Goal: Information Seeking & Learning: Check status

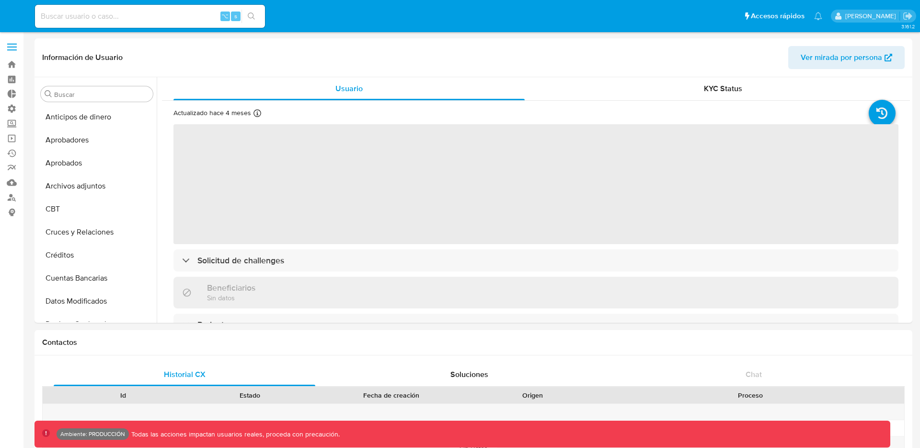
select select "10"
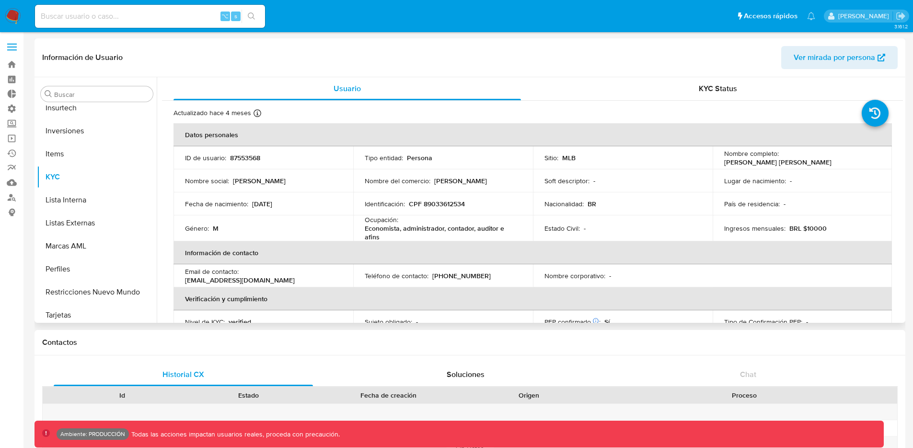
scroll to position [497, 0]
click at [100, 191] on button "Lista Interna" at bounding box center [93, 195] width 112 height 23
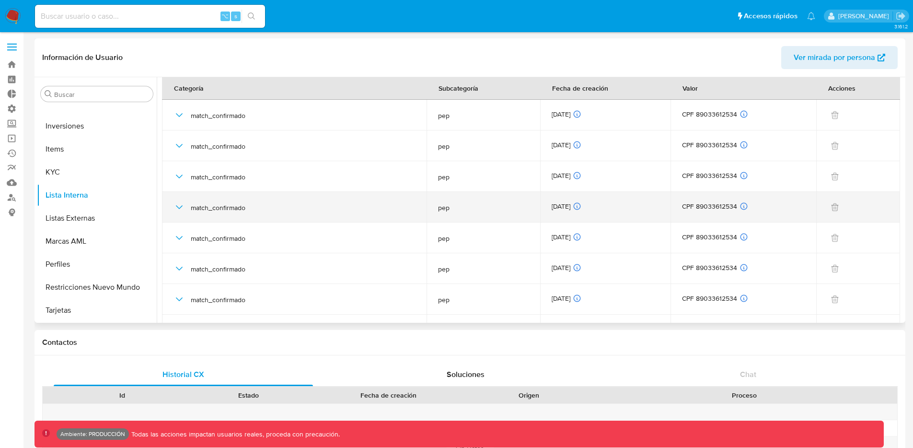
scroll to position [0, 0]
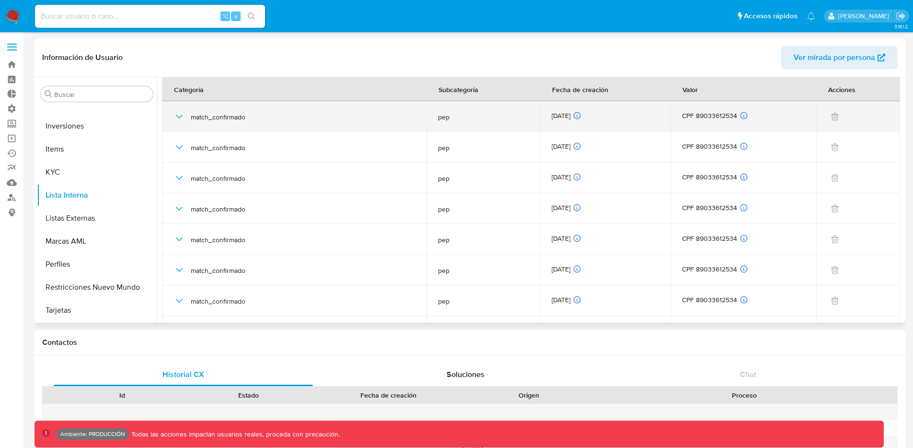
click at [178, 117] on icon "button" at bounding box center [180, 117] width 12 height 12
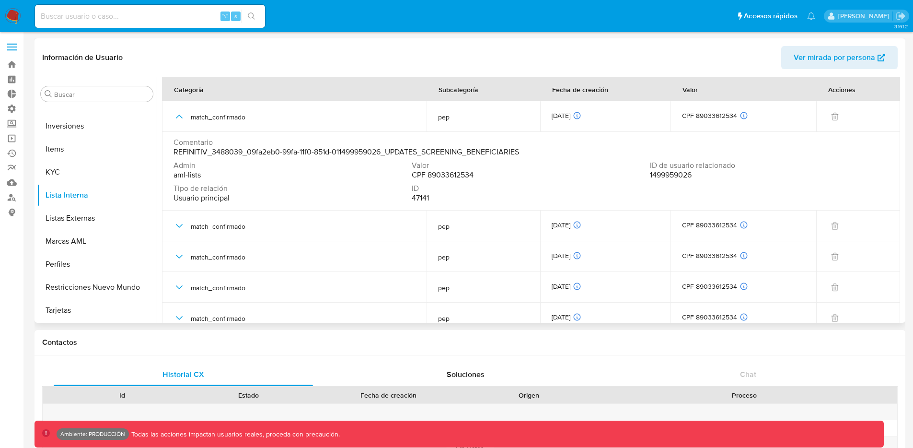
click at [460, 151] on span "REFINITIV_3488039_09fa2eb0-99fa-11f0-851d-011499959026_UPDATES_SCREENING_BENEFI…" at bounding box center [347, 152] width 346 height 10
click at [460, 150] on span "REFINITIV_3488039_09fa2eb0-99fa-11f0-851d-011499959026_UPDATES_SCREENING_BENEFI…" at bounding box center [347, 152] width 346 height 10
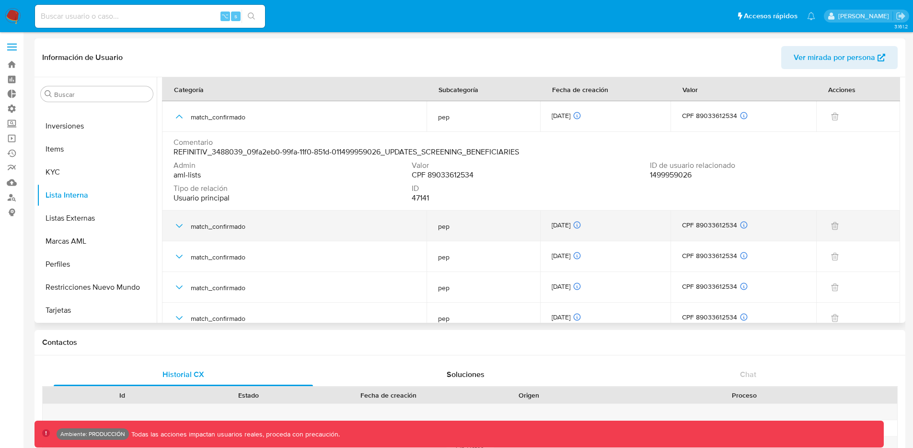
click at [180, 224] on icon "button" at bounding box center [180, 226] width 12 height 12
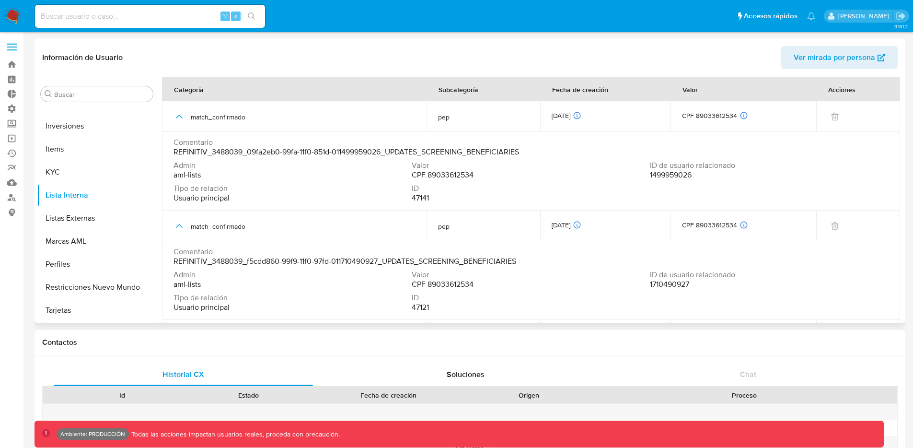
drag, startPoint x: 276, startPoint y: 262, endPoint x: 336, endPoint y: 266, distance: 60.5
click at [347, 265] on span "REFINITIV_3488039_f5cdd860-99f9-11f0-97fd-011710490927_UPDATES_SCREENING_BENEFI…" at bounding box center [345, 261] width 343 height 10
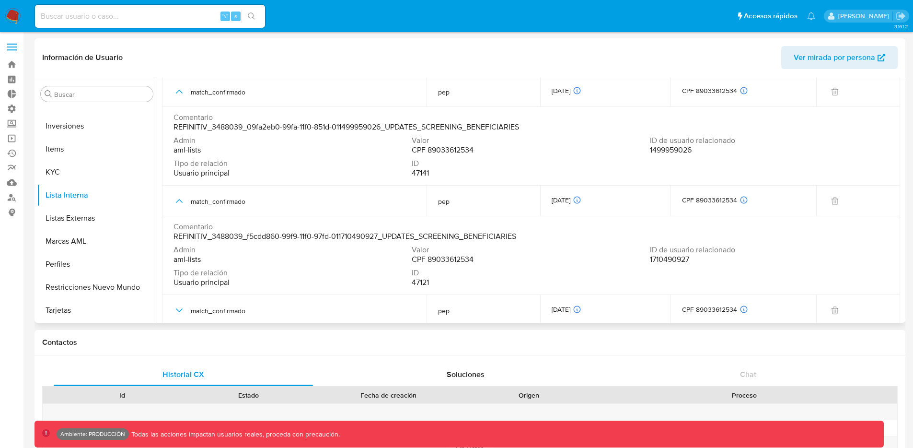
scroll to position [148, 0]
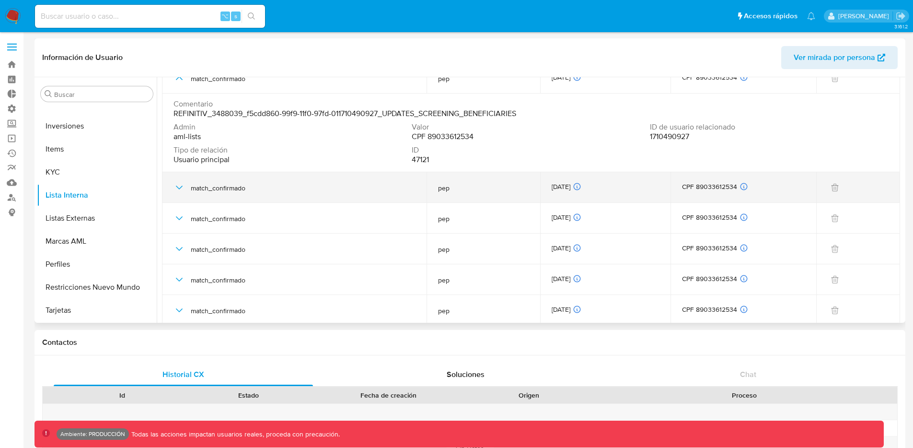
click at [179, 193] on icon "button" at bounding box center [180, 188] width 12 height 12
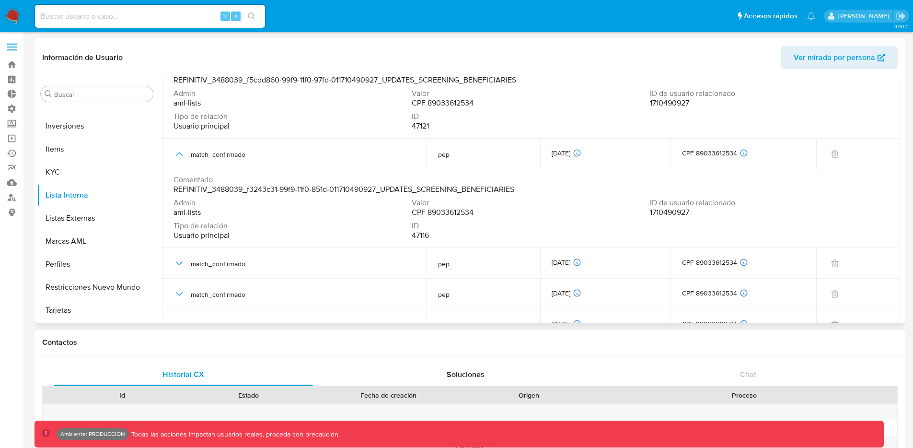
scroll to position [187, 0]
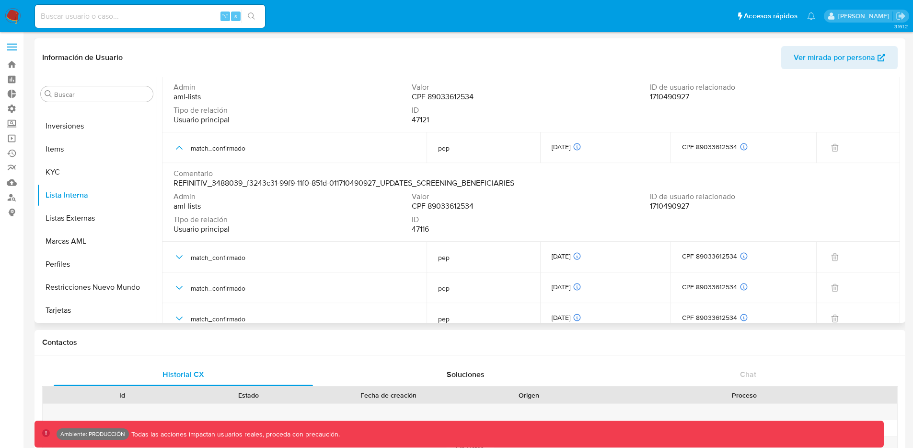
drag, startPoint x: 336, startPoint y: 185, endPoint x: 353, endPoint y: 187, distance: 17.0
click at [352, 187] on span "REFINITIV_3488039_f3243c31-99f9-11f0-851d-011710490927_UPDATES_SCREENING_BENEFI…" at bounding box center [344, 183] width 341 height 10
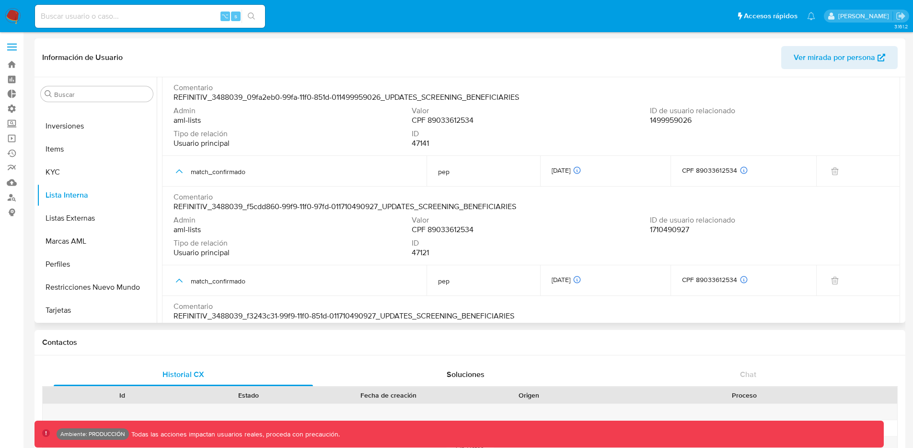
scroll to position [61, 0]
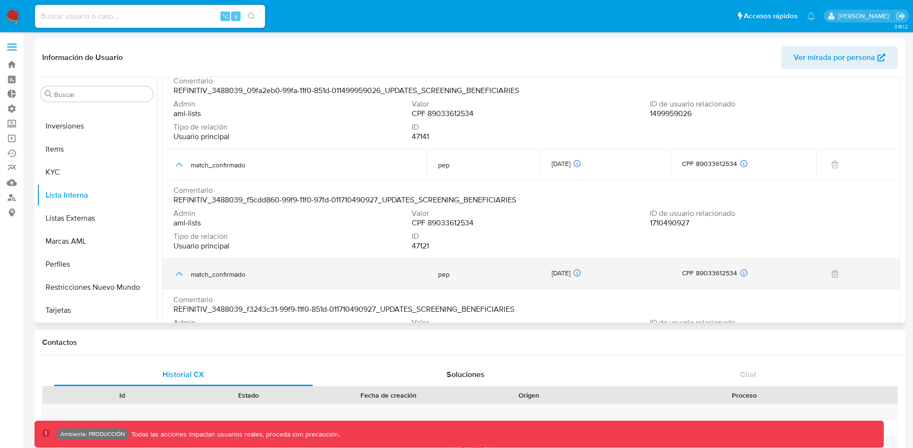
click at [241, 276] on span "match_confirmado" at bounding box center [303, 274] width 224 height 9
click at [180, 274] on icon "button" at bounding box center [180, 274] width 12 height 12
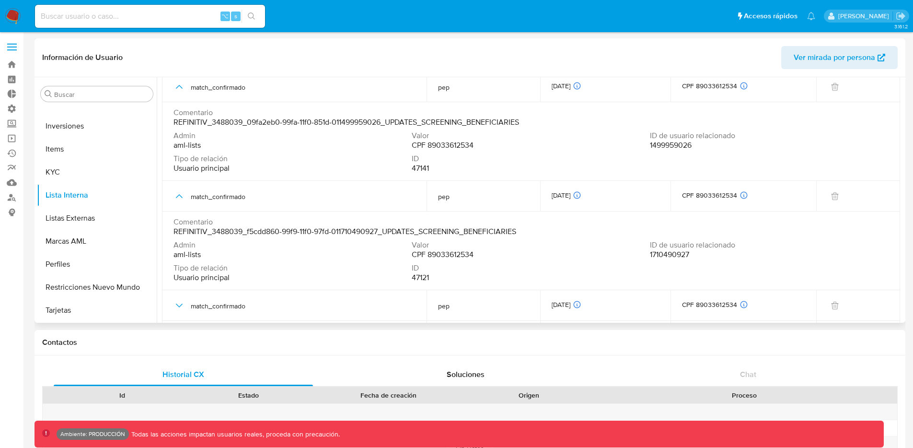
scroll to position [0, 0]
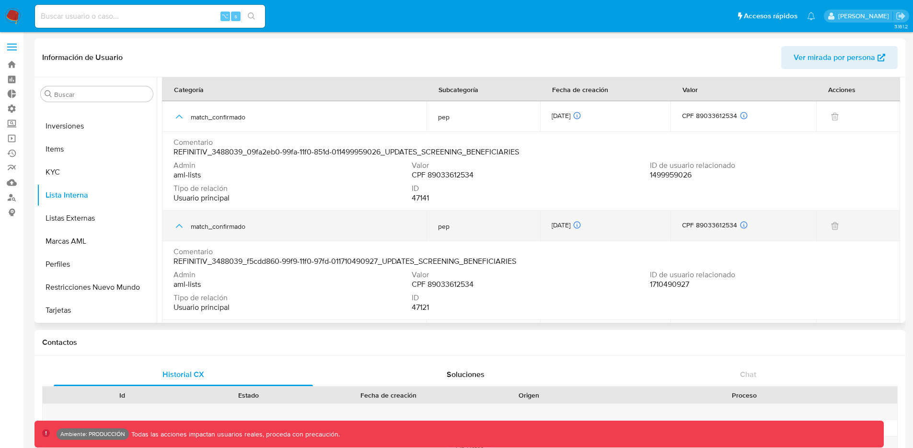
click at [180, 225] on icon "button" at bounding box center [179, 226] width 7 height 4
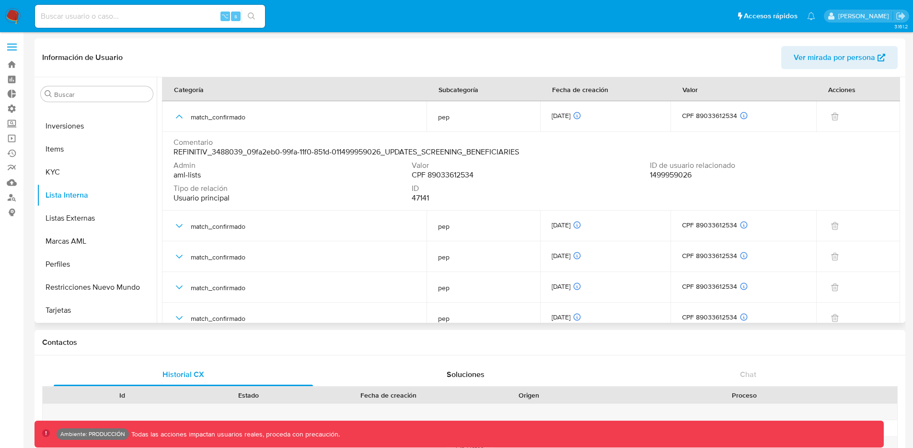
click at [675, 175] on span "1499959026" at bounding box center [671, 175] width 42 height 10
click at [675, 174] on span "1499959026" at bounding box center [671, 175] width 42 height 10
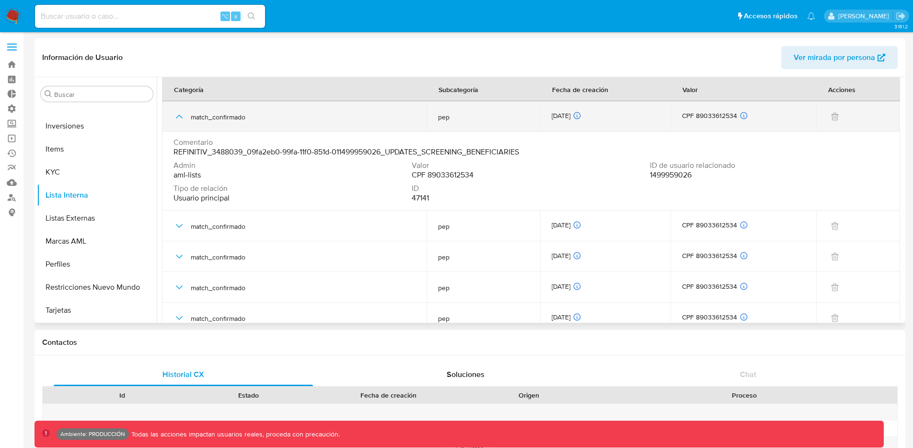
click at [177, 118] on icon "button" at bounding box center [180, 117] width 12 height 12
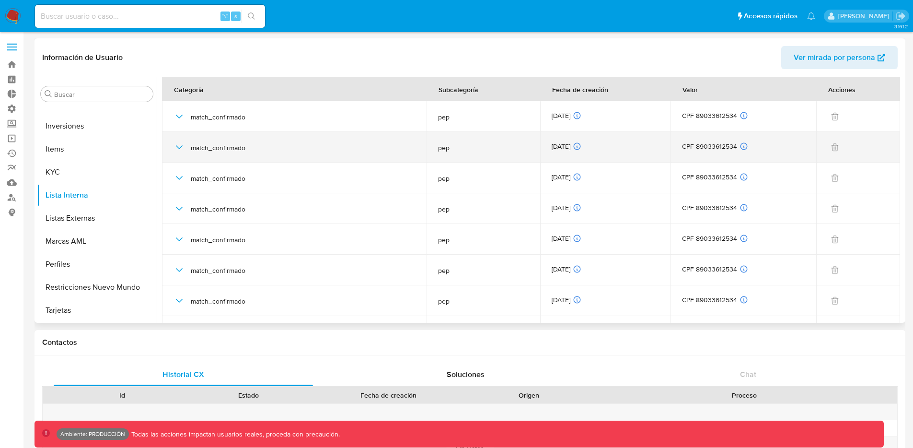
click at [182, 149] on icon "button" at bounding box center [180, 147] width 12 height 12
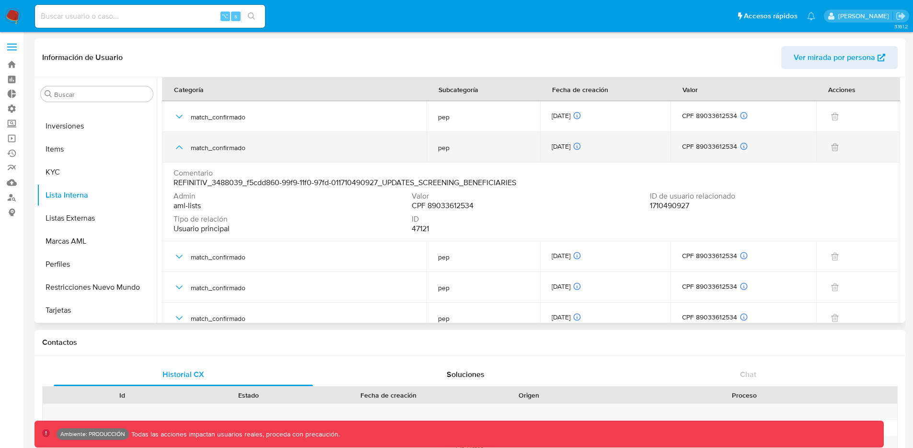
click at [182, 148] on icon "button" at bounding box center [179, 147] width 7 height 4
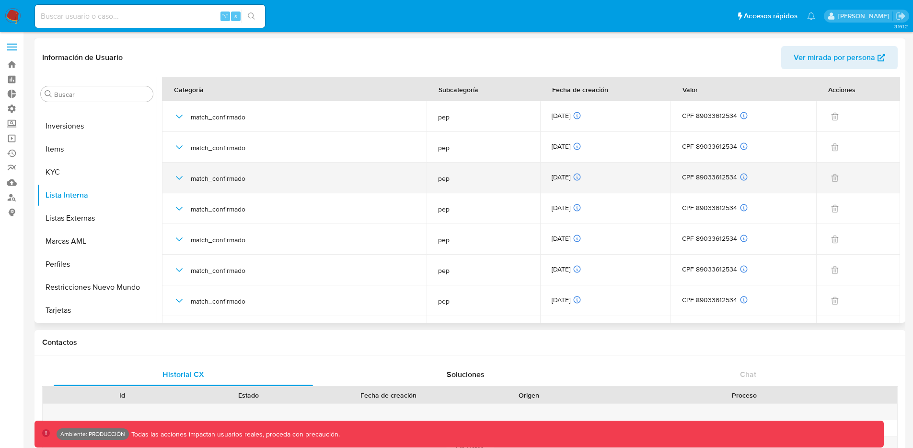
click at [180, 177] on icon "button" at bounding box center [180, 178] width 12 height 12
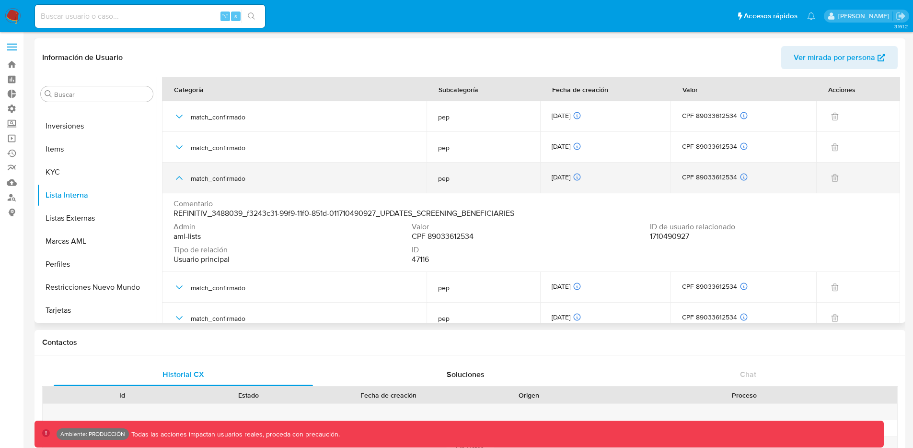
click at [180, 177] on icon "button" at bounding box center [179, 178] width 7 height 4
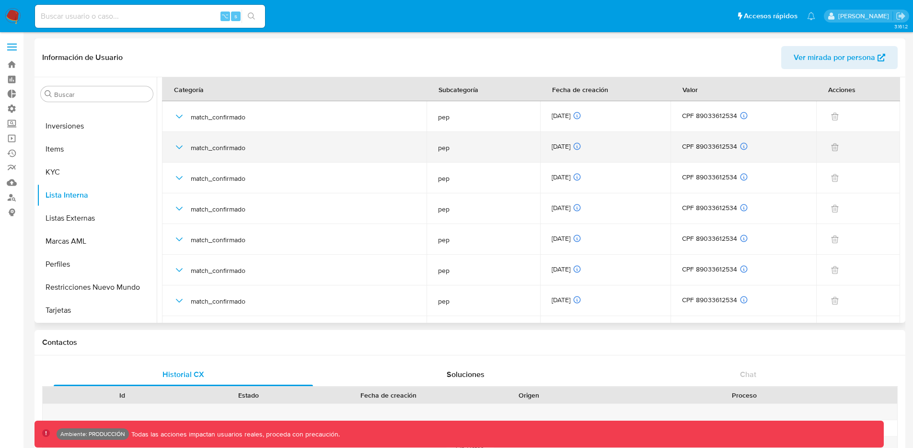
click at [175, 142] on icon "button" at bounding box center [180, 147] width 12 height 12
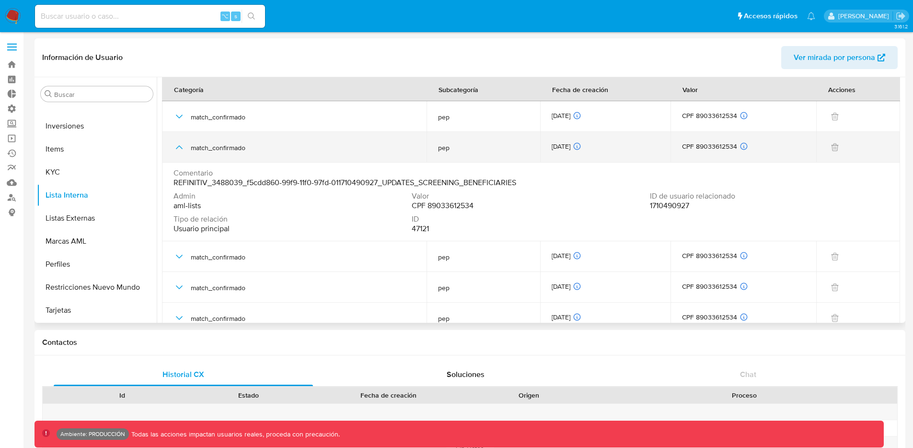
click at [175, 142] on icon "button" at bounding box center [180, 147] width 12 height 12
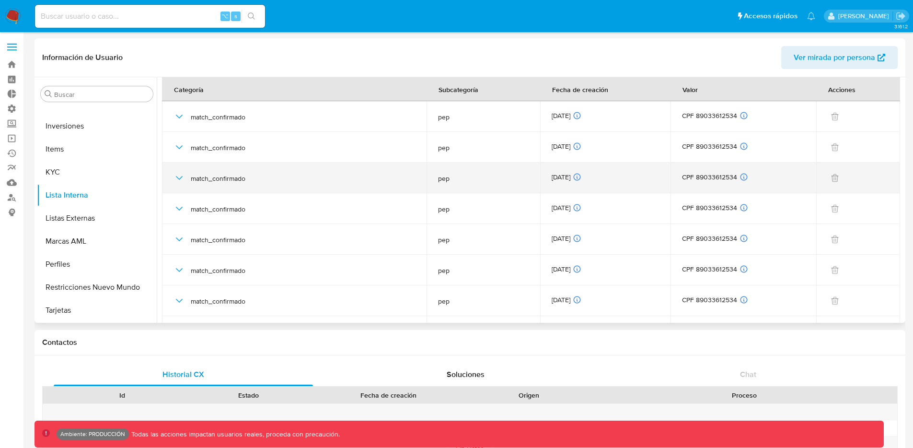
click at [181, 171] on div "match_confirmado" at bounding box center [295, 177] width 242 height 31
click at [180, 177] on icon "button" at bounding box center [180, 178] width 12 height 12
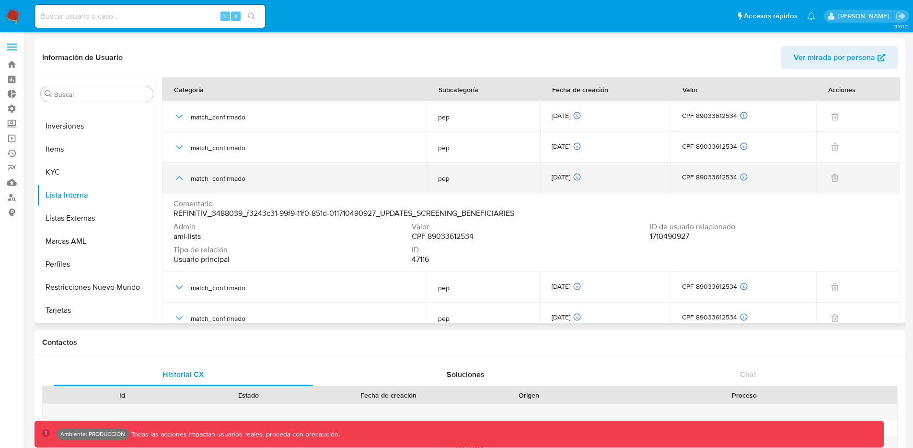
click at [180, 177] on icon "button" at bounding box center [179, 178] width 7 height 4
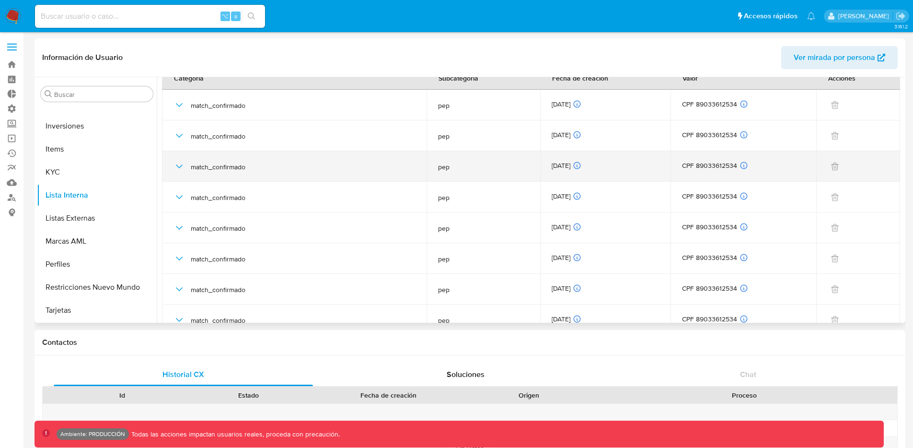
scroll to position [13, 0]
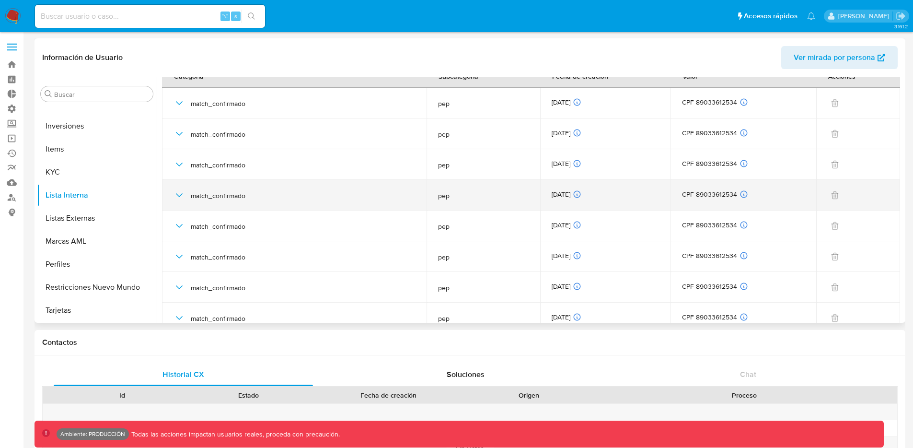
click at [182, 193] on icon "button" at bounding box center [180, 195] width 12 height 12
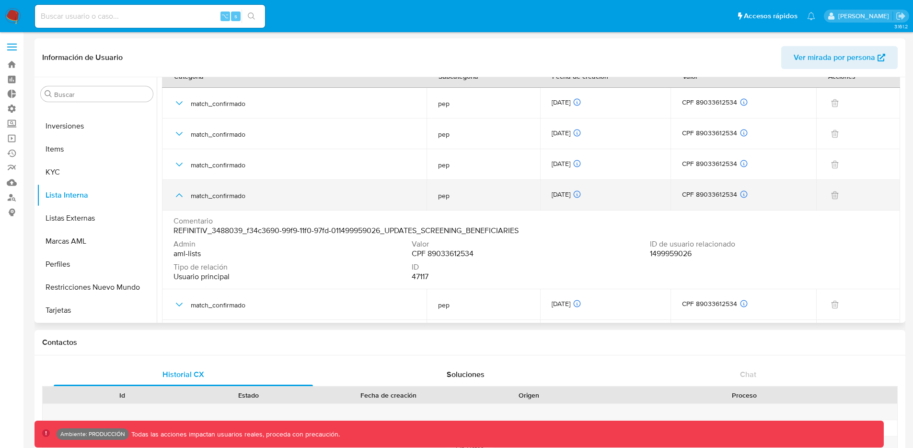
click at [182, 193] on icon "button" at bounding box center [180, 195] width 12 height 12
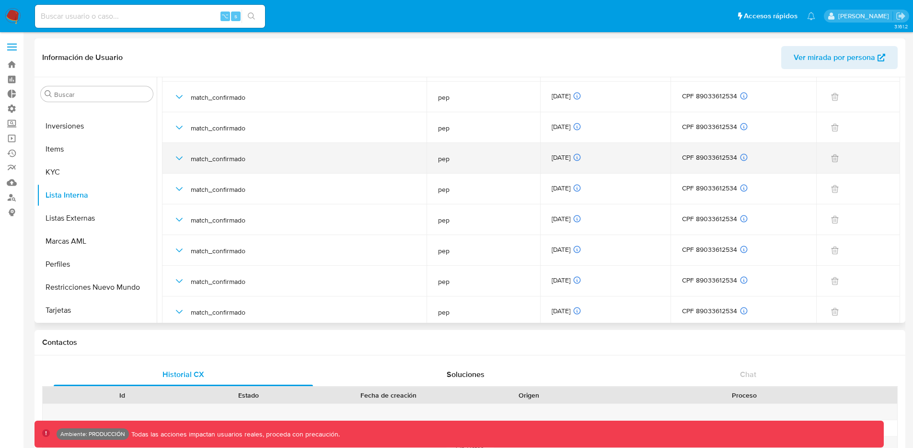
scroll to position [60, 0]
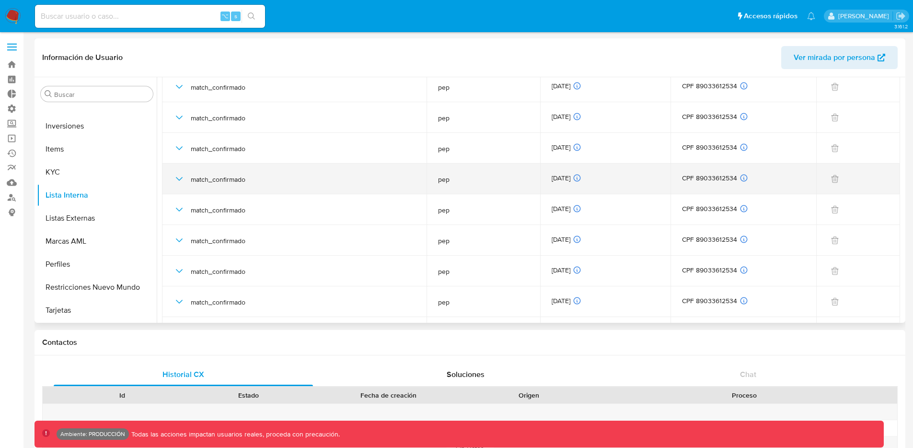
click at [174, 182] on icon "button" at bounding box center [180, 179] width 12 height 12
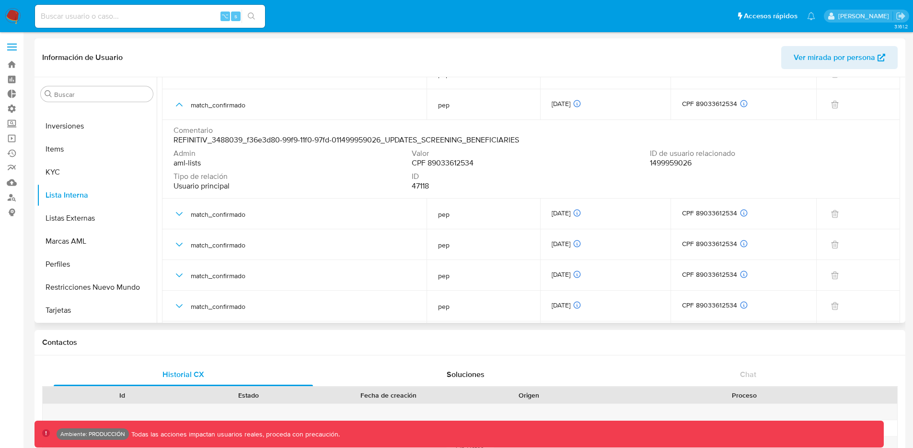
scroll to position [150, 0]
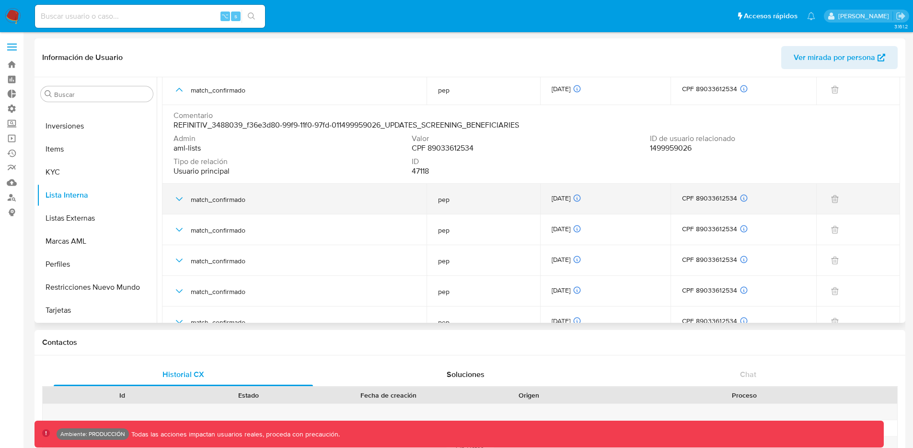
click at [180, 197] on icon "button" at bounding box center [180, 199] width 12 height 12
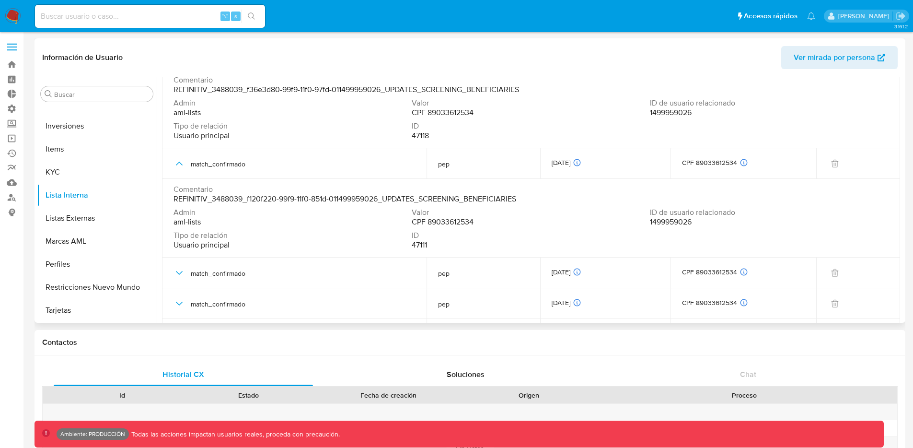
scroll to position [209, 0]
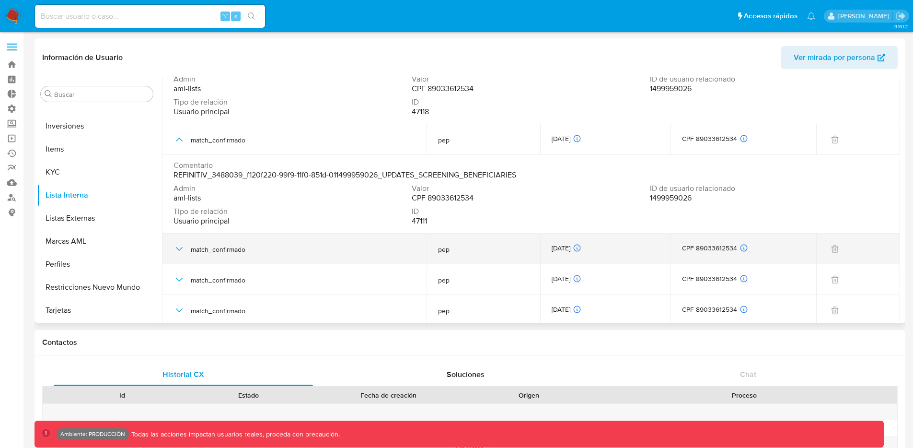
click at [177, 252] on icon "button" at bounding box center [180, 249] width 12 height 12
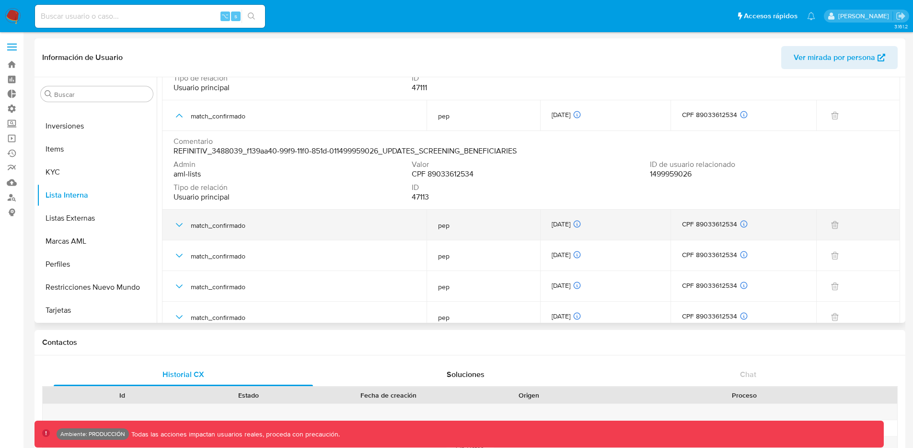
scroll to position [350, 0]
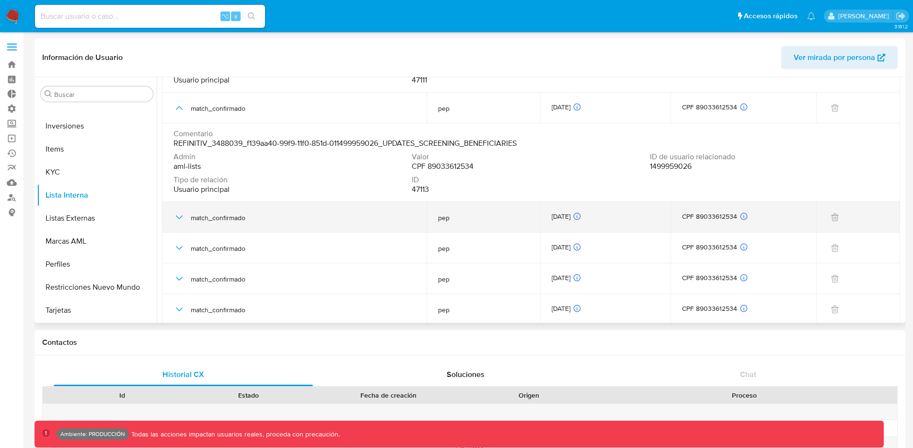
click at [180, 217] on icon "button" at bounding box center [180, 217] width 12 height 12
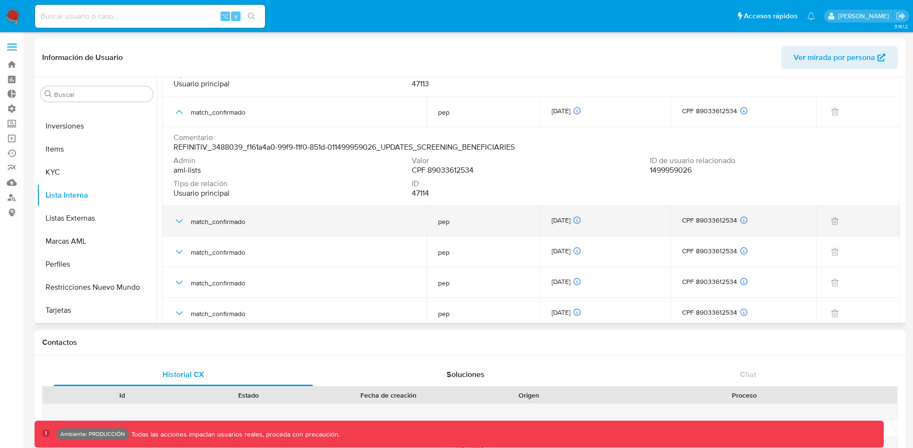
scroll to position [456, 0]
click at [182, 220] on icon "button" at bounding box center [180, 221] width 12 height 12
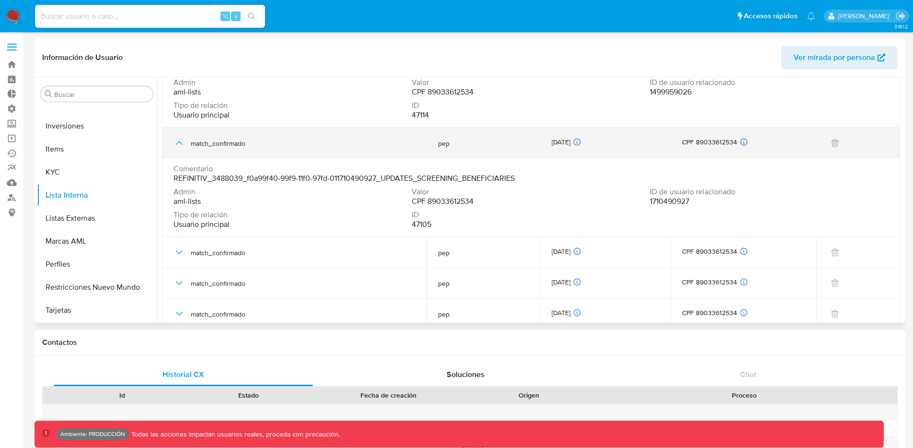
scroll to position [573, 0]
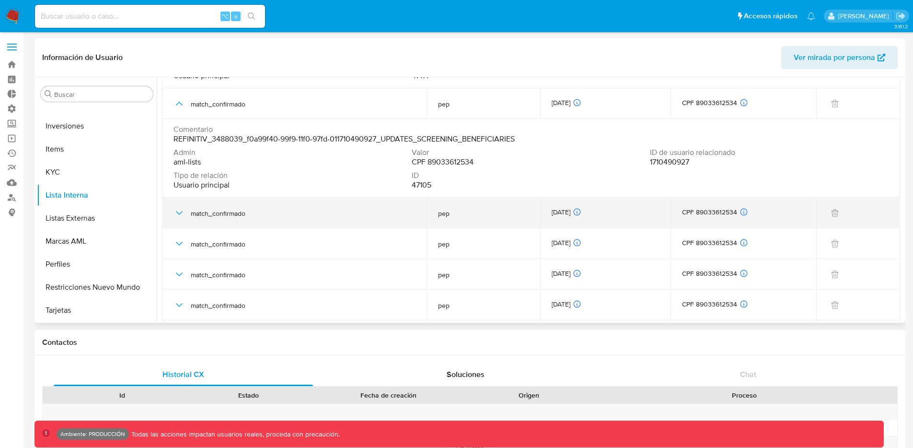
click at [179, 213] on icon "button" at bounding box center [180, 213] width 12 height 12
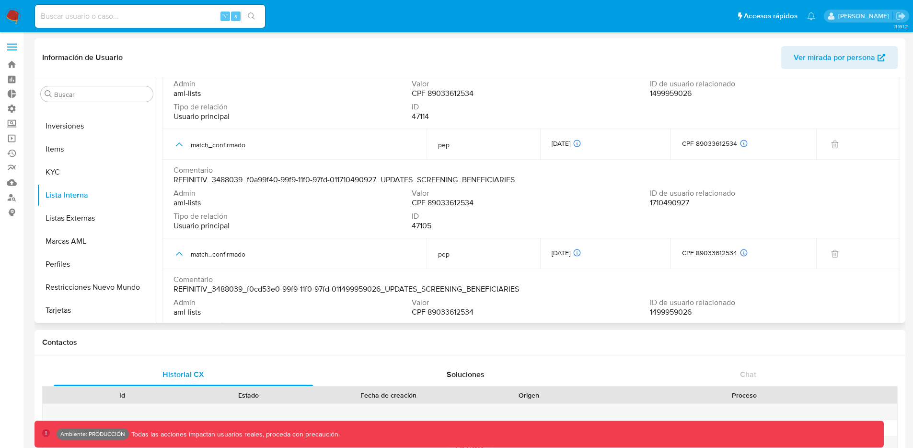
scroll to position [521, 0]
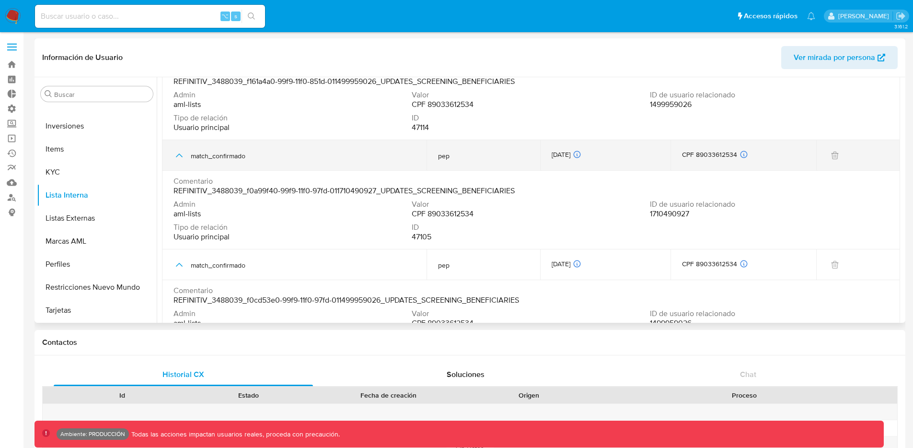
click at [713, 156] on div "CPF 89033612534 ID de usuario relacionado 1710490927 Tipo de relación Usuario p…" at bounding box center [743, 155] width 123 height 11
